Goal: Information Seeking & Learning: Learn about a topic

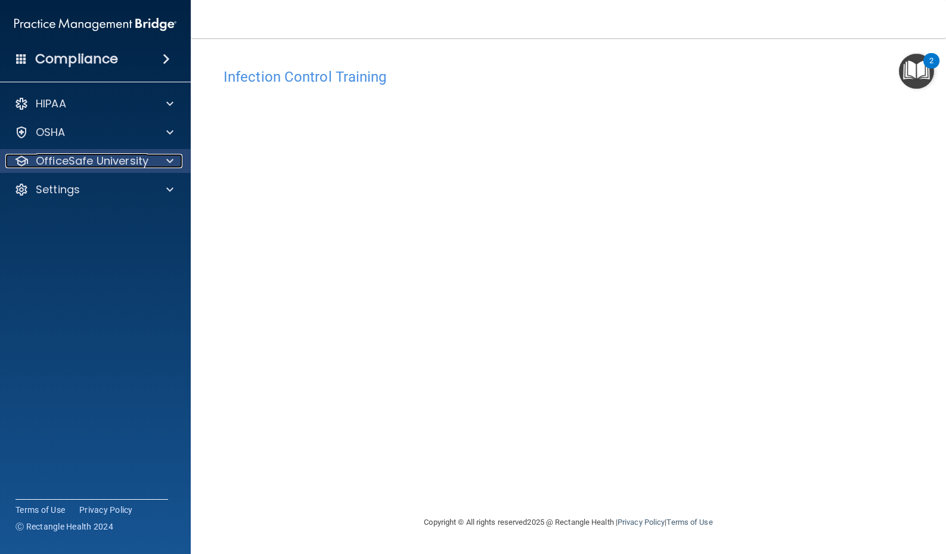
click at [145, 160] on p "OfficeSafe University" at bounding box center [92, 161] width 113 height 14
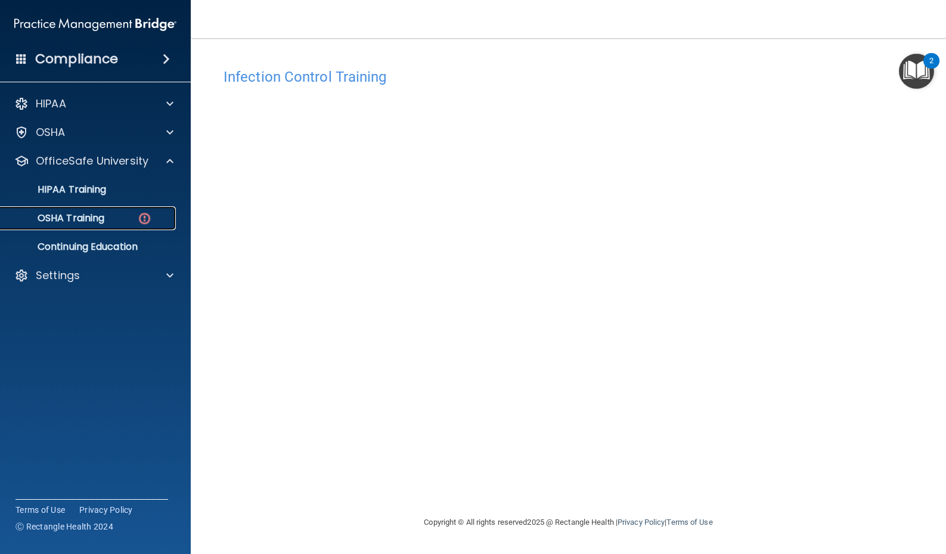
click at [92, 217] on p "OSHA Training" at bounding box center [56, 218] width 97 height 12
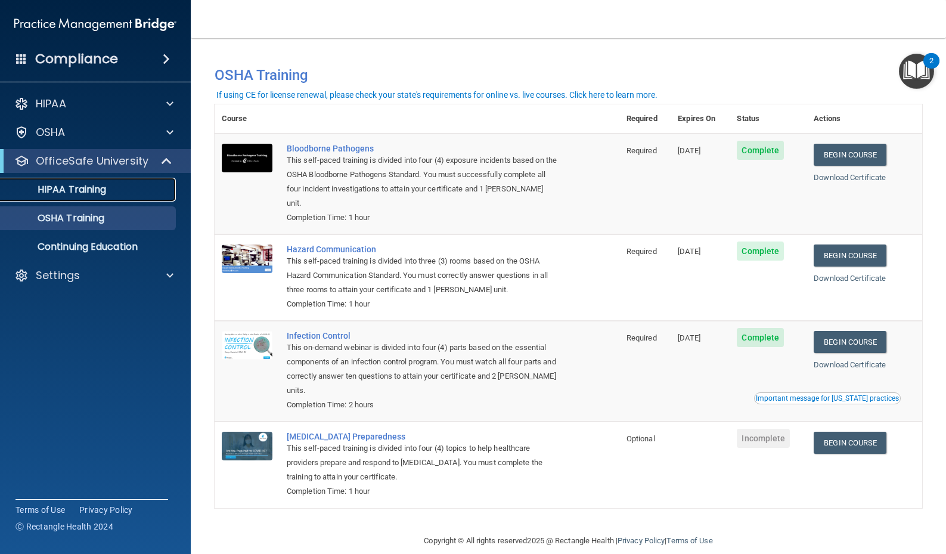
click at [110, 194] on div "HIPAA Training" at bounding box center [89, 190] width 163 height 12
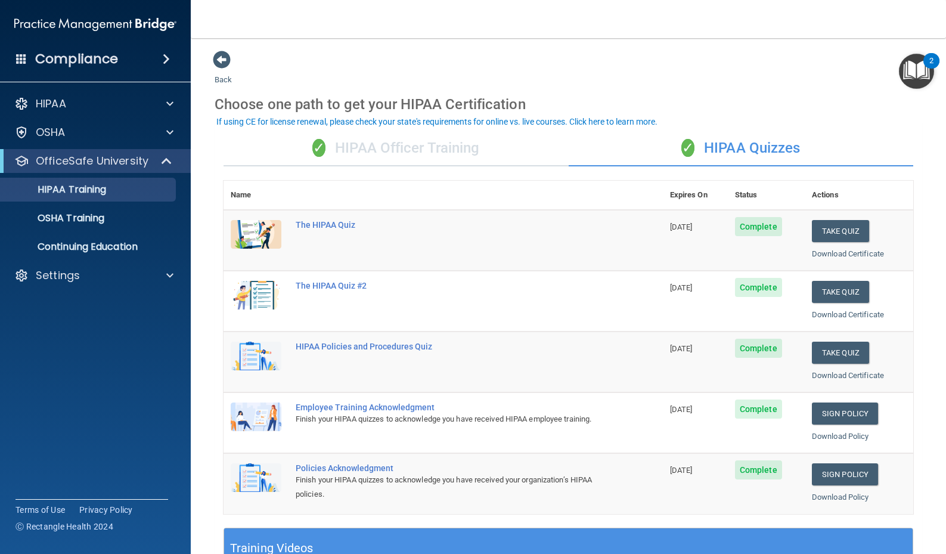
click at [440, 150] on div "✓ HIPAA Officer Training" at bounding box center [396, 149] width 345 height 36
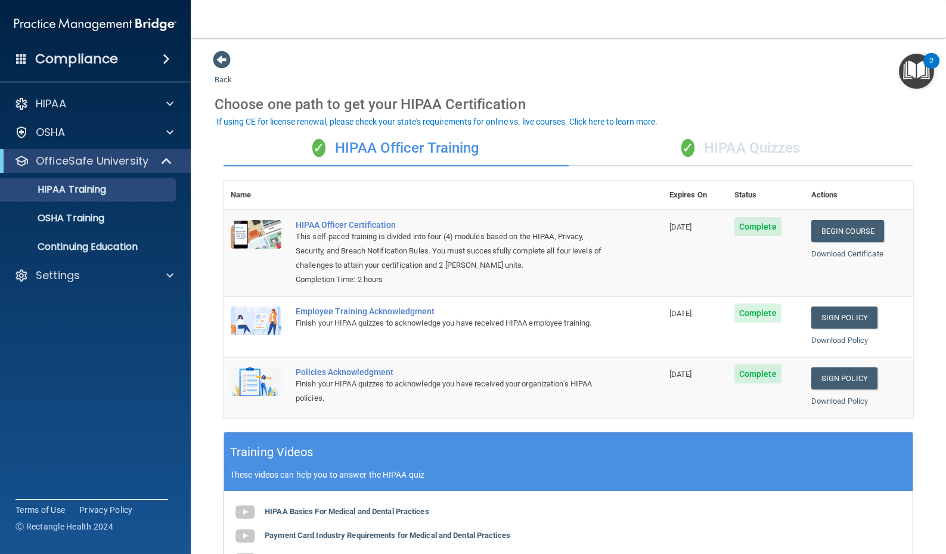
click at [735, 153] on div "✓ HIPAA Quizzes" at bounding box center [741, 149] width 345 height 36
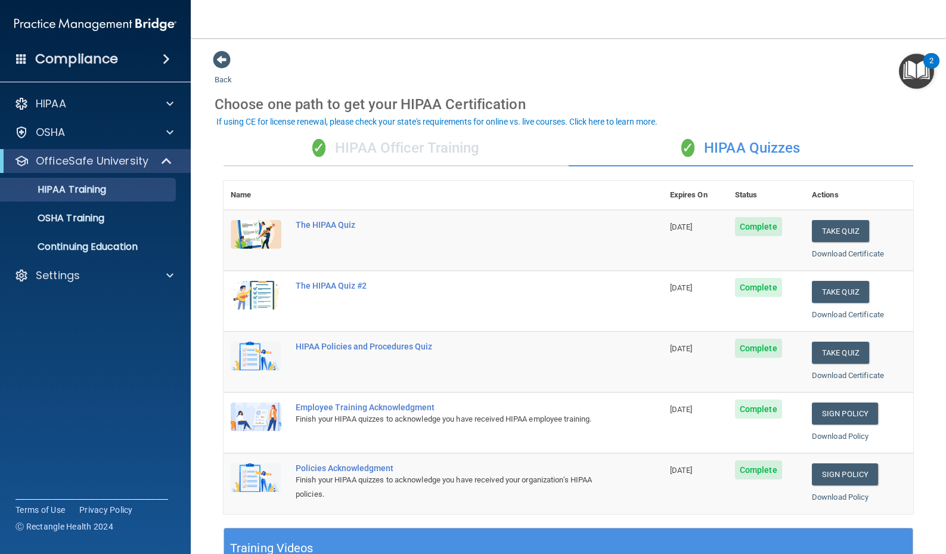
click at [438, 148] on div "✓ HIPAA Officer Training" at bounding box center [396, 149] width 345 height 36
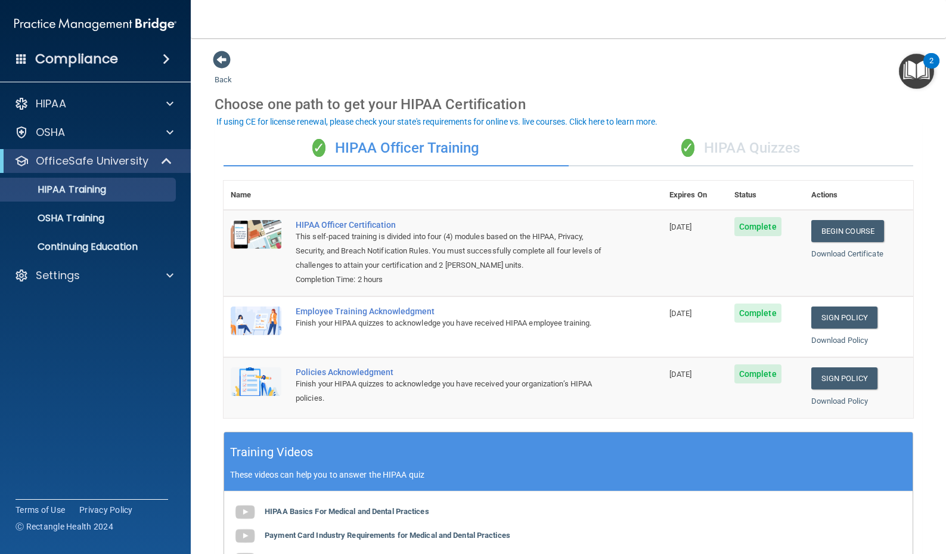
click at [739, 150] on div "✓ HIPAA Quizzes" at bounding box center [741, 149] width 345 height 36
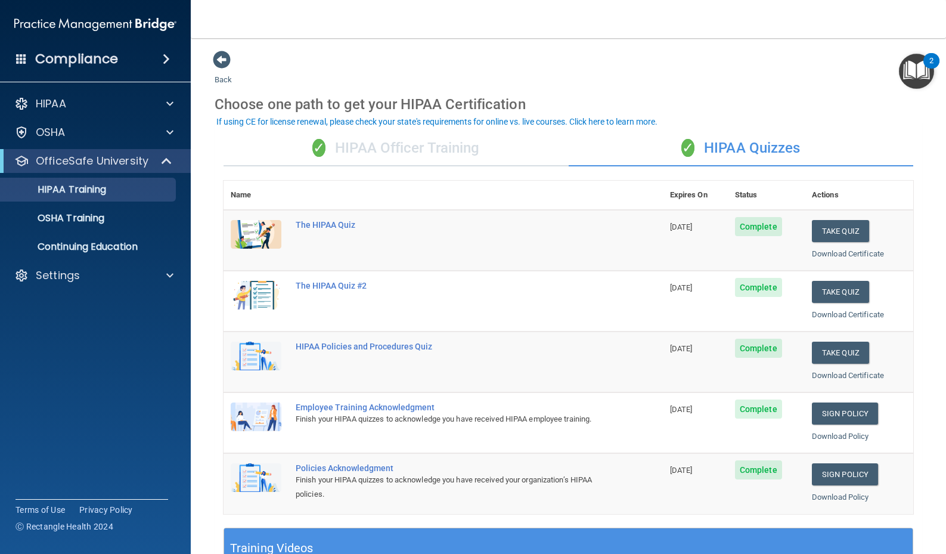
click at [482, 144] on div "✓ HIPAA Officer Training" at bounding box center [396, 149] width 345 height 36
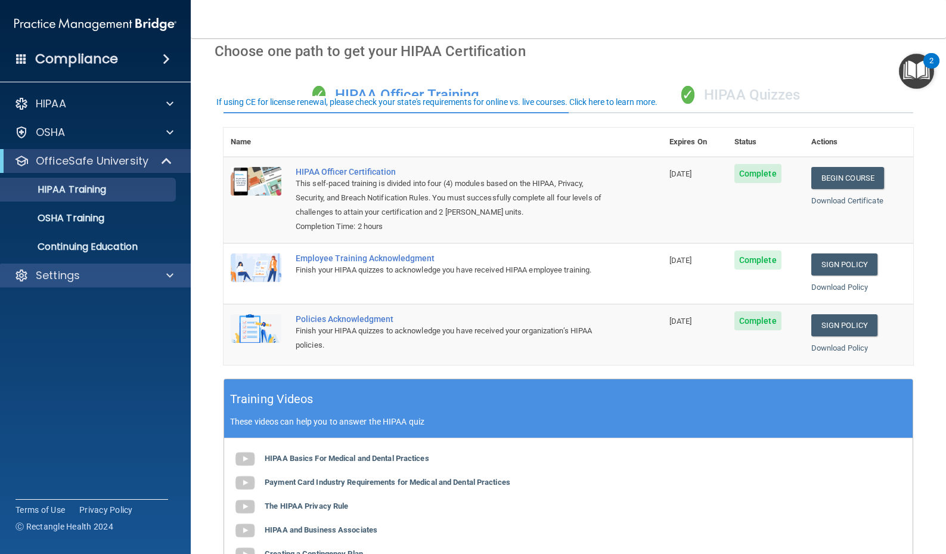
scroll to position [79, 0]
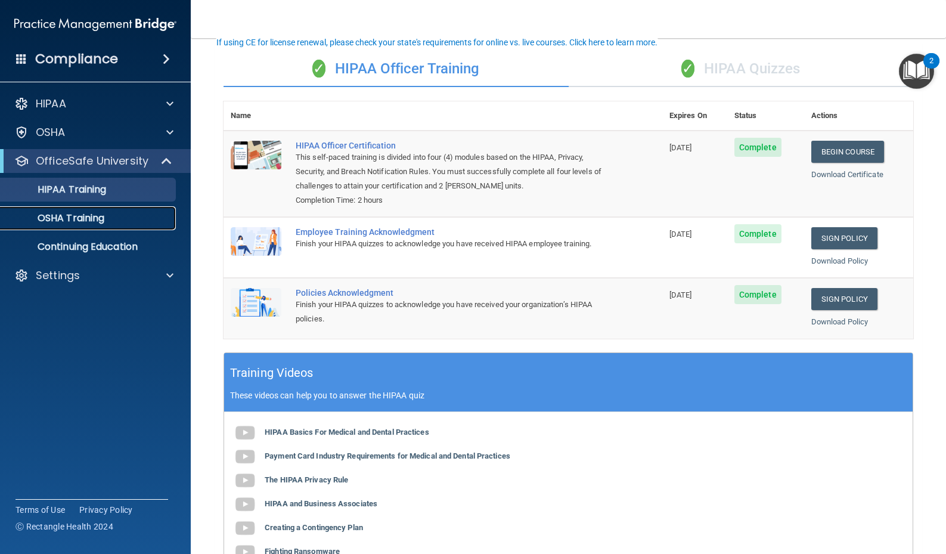
click at [106, 222] on div "OSHA Training" at bounding box center [89, 218] width 163 height 12
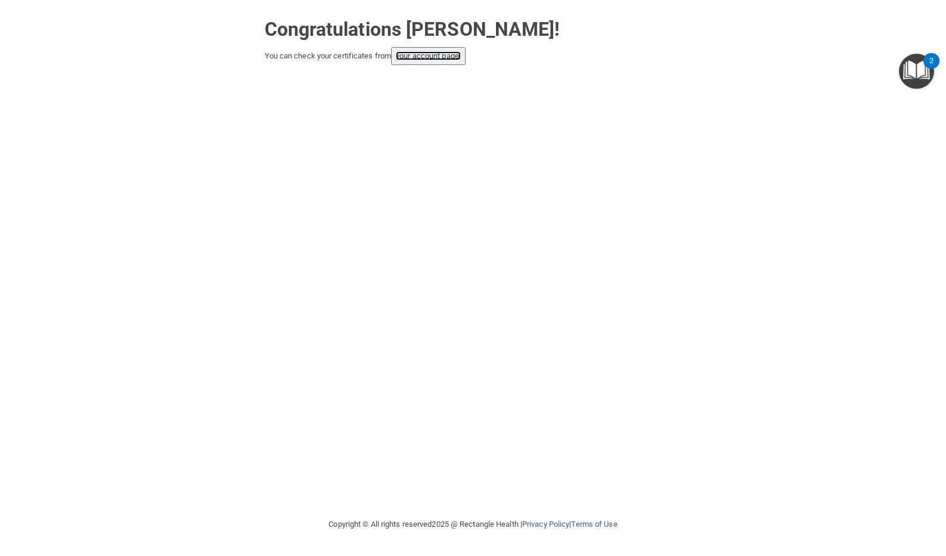
click at [459, 58] on link "your account page!" at bounding box center [428, 55] width 65 height 9
